Goal: Information Seeking & Learning: Find contact information

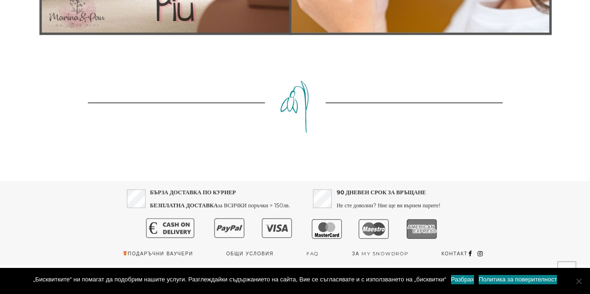
scroll to position [6060, 0]
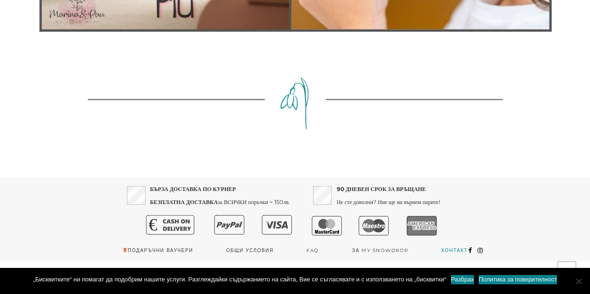
click at [460, 247] on link "Контакт" at bounding box center [454, 250] width 26 height 14
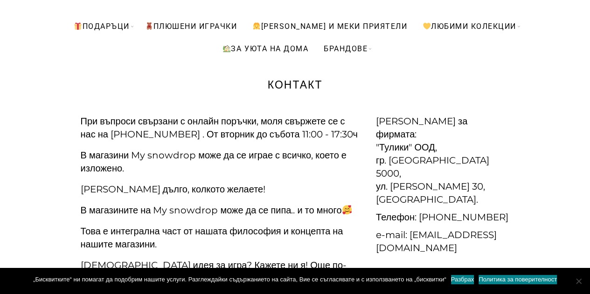
scroll to position [186, 0]
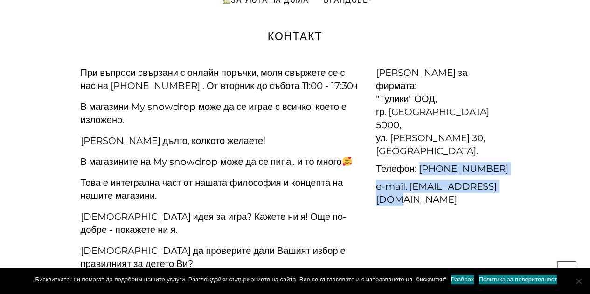
drag, startPoint x: 421, startPoint y: 139, endPoint x: 506, endPoint y: 181, distance: 94.0
click at [506, 181] on div "[PERSON_NAME] за фирмата: "Тулики" ООД, гр. [GEOGRAPHIC_DATA] 5000, ул. [PERSON…" at bounding box center [443, 138] width 148 height 144
copy div "[PHONE_NUMBER] e-mail: [EMAIL_ADDRESS][DOMAIN_NAME]"
